Goal: Task Accomplishment & Management: Manage account settings

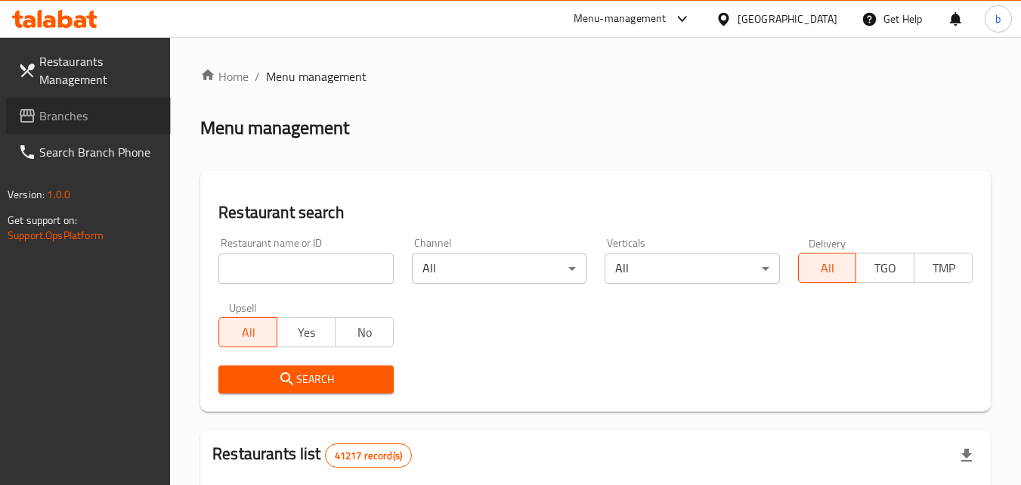
click at [55, 118] on span "Branches" at bounding box center [98, 116] width 119 height 18
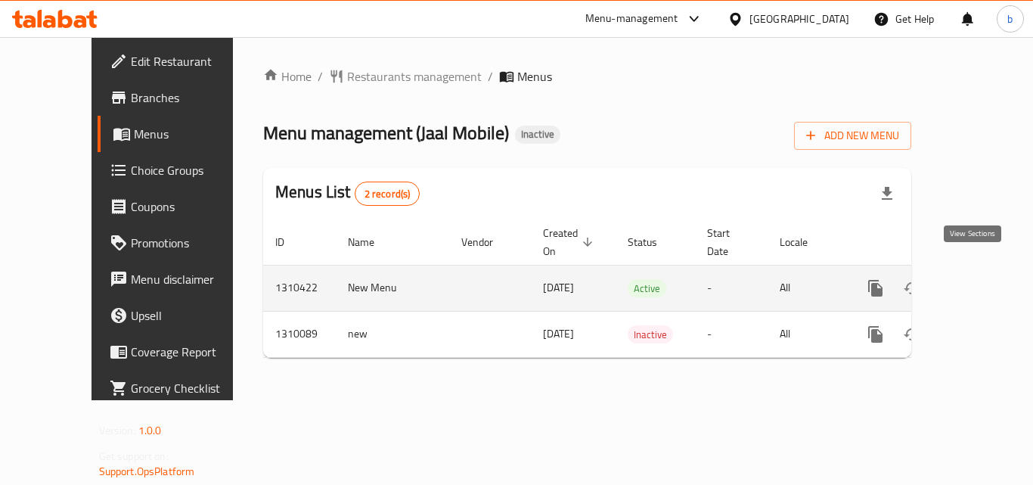
click at [975, 279] on icon "enhanced table" at bounding box center [984, 288] width 18 height 18
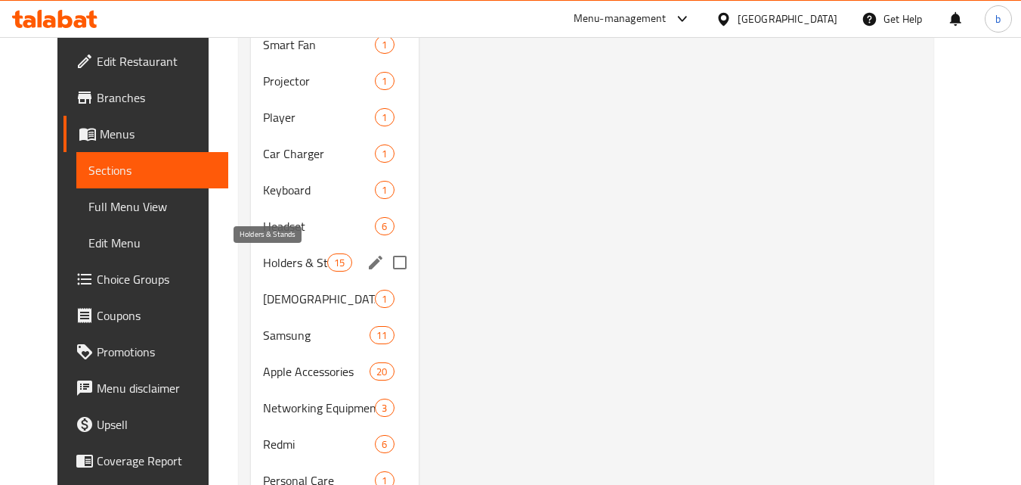
scroll to position [1361, 0]
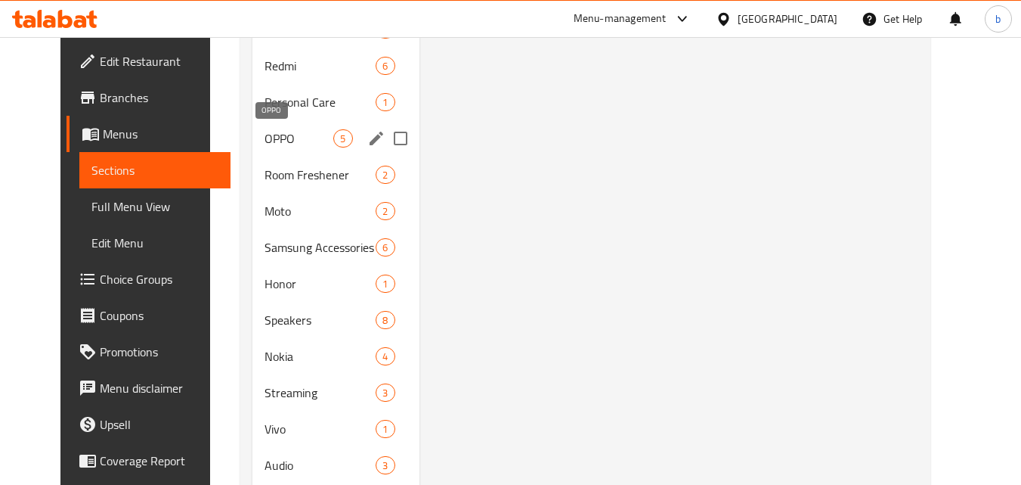
click at [265, 145] on span "OPPO" at bounding box center [299, 138] width 69 height 18
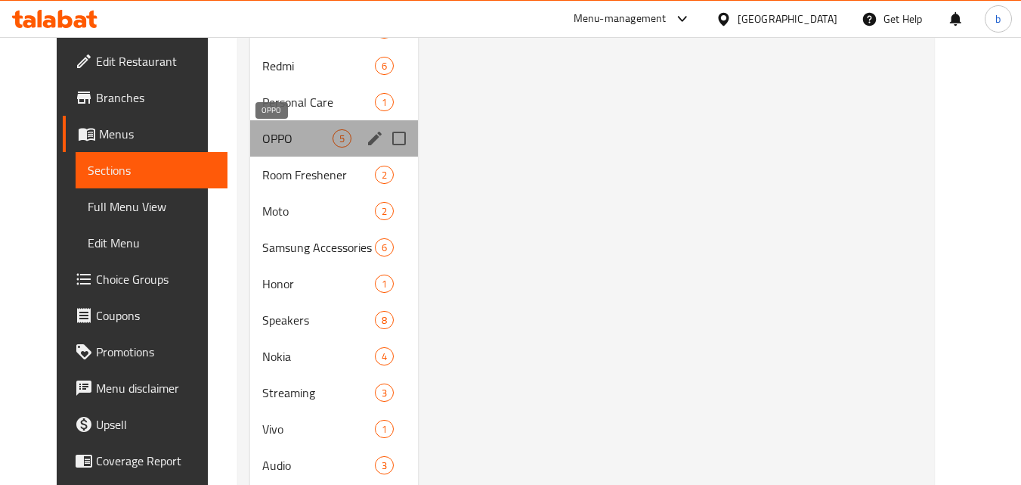
click at [262, 142] on span "OPPO" at bounding box center [297, 138] width 70 height 18
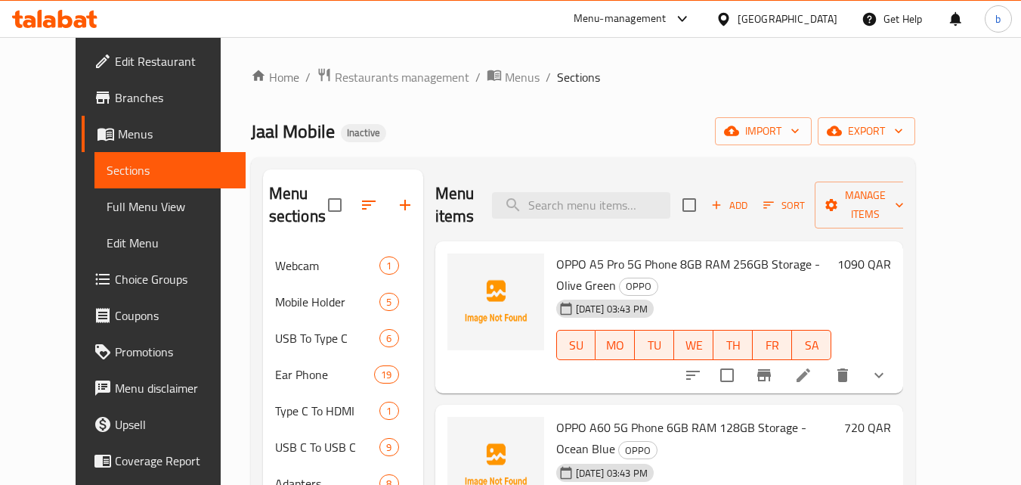
click at [627, 252] on span "OPPO A5 Pro 5G Phone 8GB RAM 256GB Storage - Olive Green" at bounding box center [688, 274] width 264 height 44
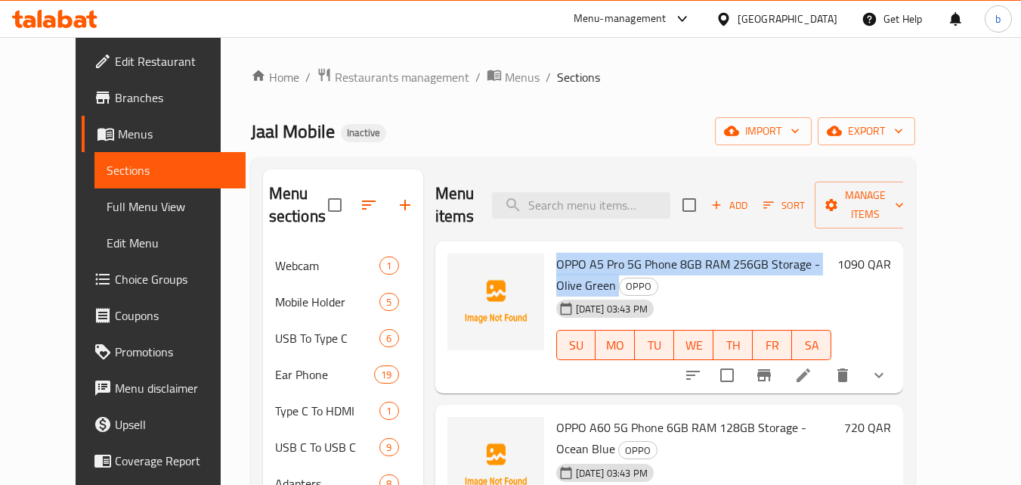
click at [627, 252] on span "OPPO A5 Pro 5G Phone 8GB RAM 256GB Storage - Olive Green" at bounding box center [688, 274] width 264 height 44
copy h6 "OPPO A5 Pro 5G Phone 8GB RAM 256GB Storage - Olive Green"
click at [677, 252] on span "OPPO A5 Pro 5G Phone 8GB RAM 256GB Storage - Olive Green" at bounding box center [688, 274] width 264 height 44
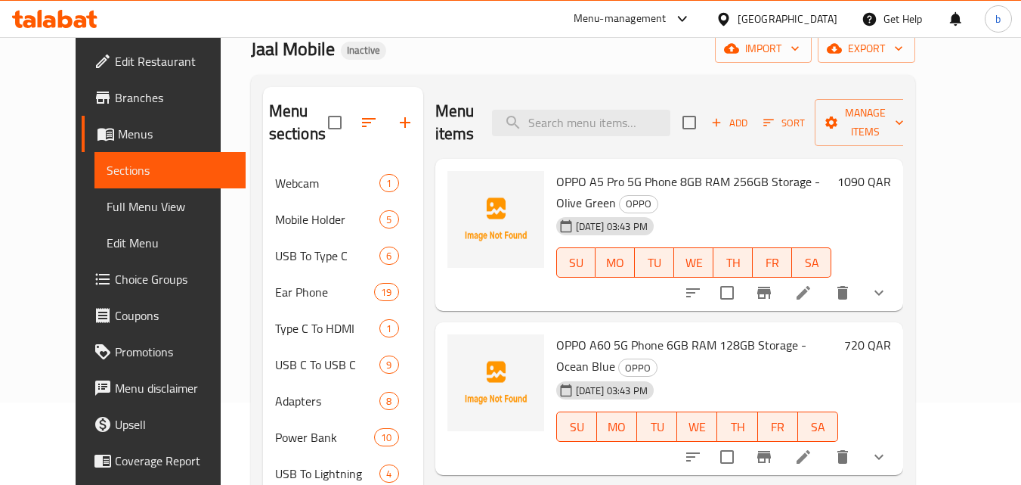
scroll to position [151, 0]
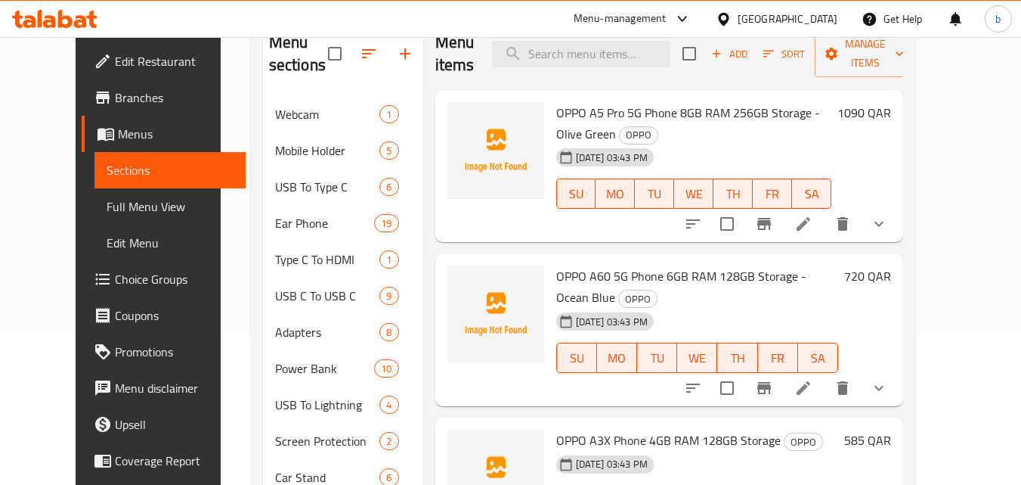
click at [647, 265] on span "OPPO A60 5G Phone 6GB RAM 128GB Storage - Ocean Blue" at bounding box center [681, 287] width 250 height 44
click at [651, 306] on div "[DATE] 03:43 PM SU MO TU WE TH FR SA" at bounding box center [697, 347] width 295 height 82
click at [659, 265] on span "OPPO A60 5G Phone 6GB RAM 128GB Storage - Ocean Blue" at bounding box center [681, 287] width 250 height 44
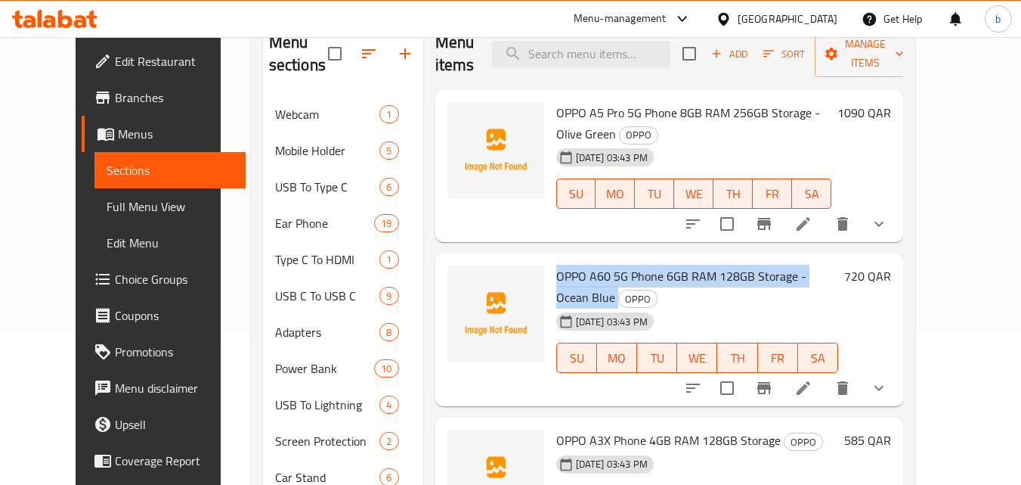
click at [659, 265] on span "OPPO A60 5G Phone 6GB RAM 128GB Storage - Ocean Blue" at bounding box center [681, 287] width 250 height 44
copy h6 "OPPO A60 5G Phone 6GB RAM 128GB Storage - Ocean Blue"
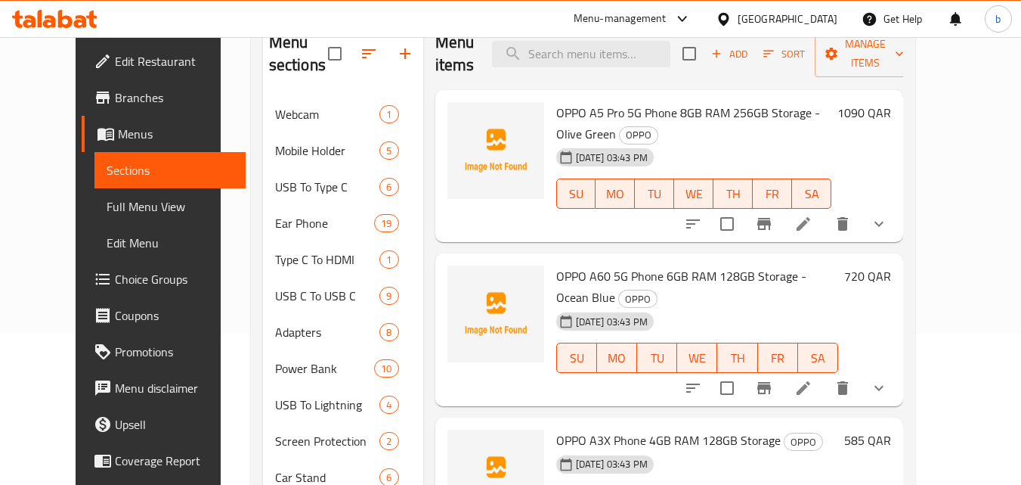
click at [604, 101] on span "OPPO A5 Pro 5G Phone 8GB RAM 256GB Storage - Olive Green" at bounding box center [688, 123] width 264 height 44
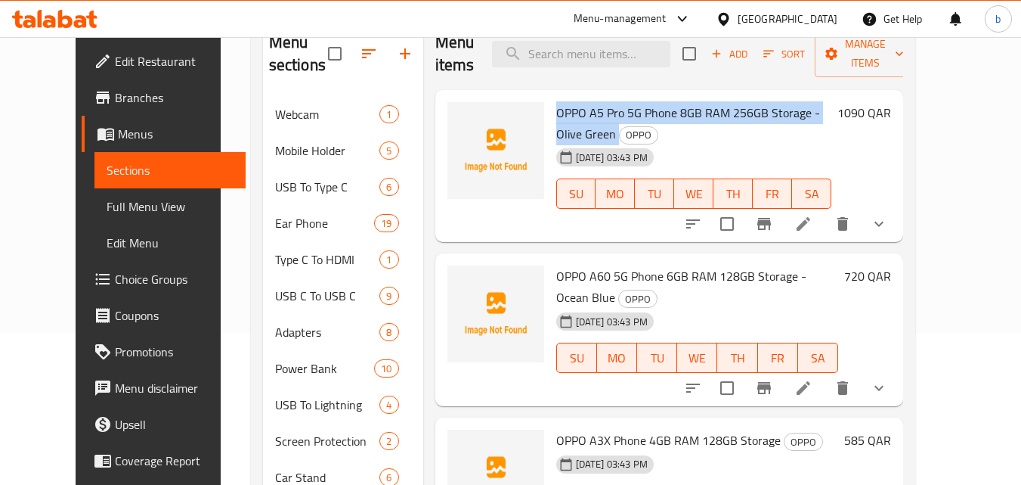
click at [604, 101] on span "OPPO A5 Pro 5G Phone 8GB RAM 256GB Storage - Olive Green" at bounding box center [688, 123] width 264 height 44
copy h6 "OPPO A5 Pro 5G Phone 8GB RAM 256GB Storage - Olive Green"
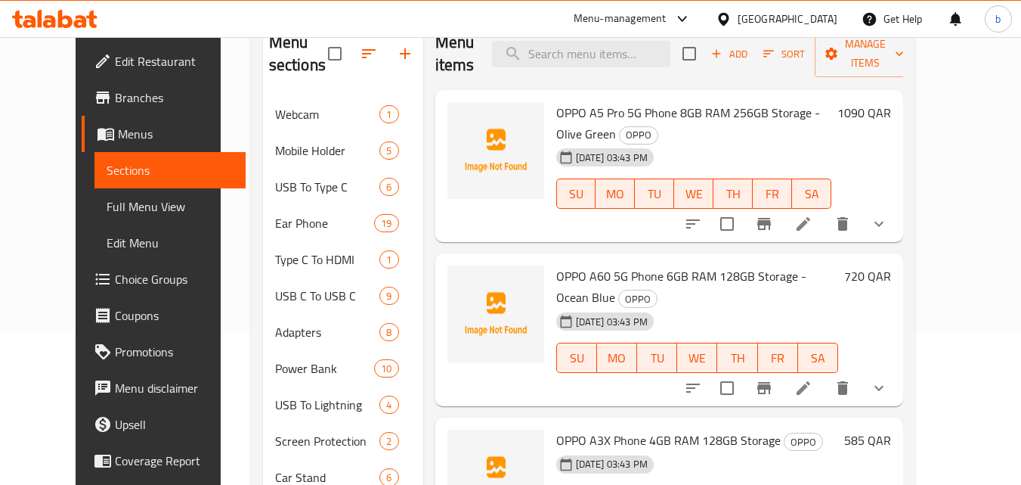
click at [550, 142] on div "[DATE] 03:43 PM" at bounding box center [586, 157] width 72 height 30
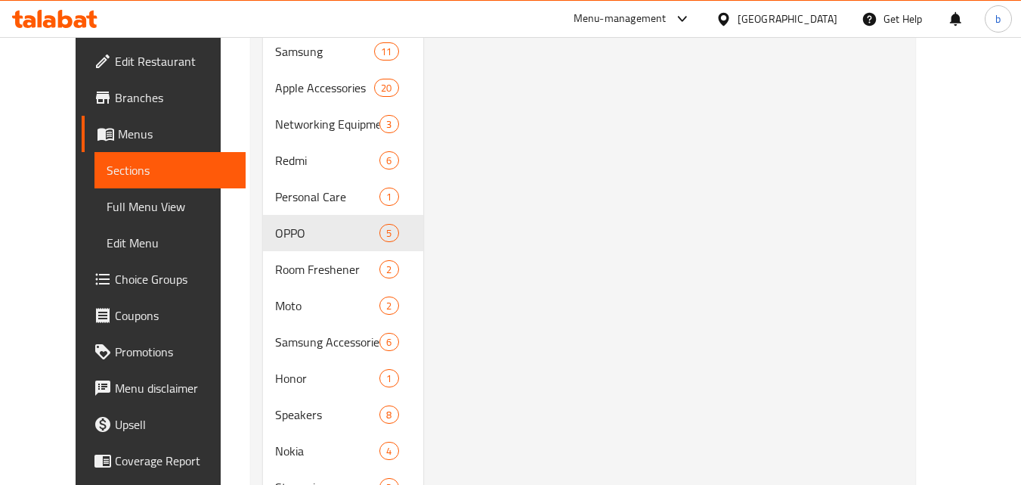
scroll to position [1361, 0]
